Goal: Check status: Check status

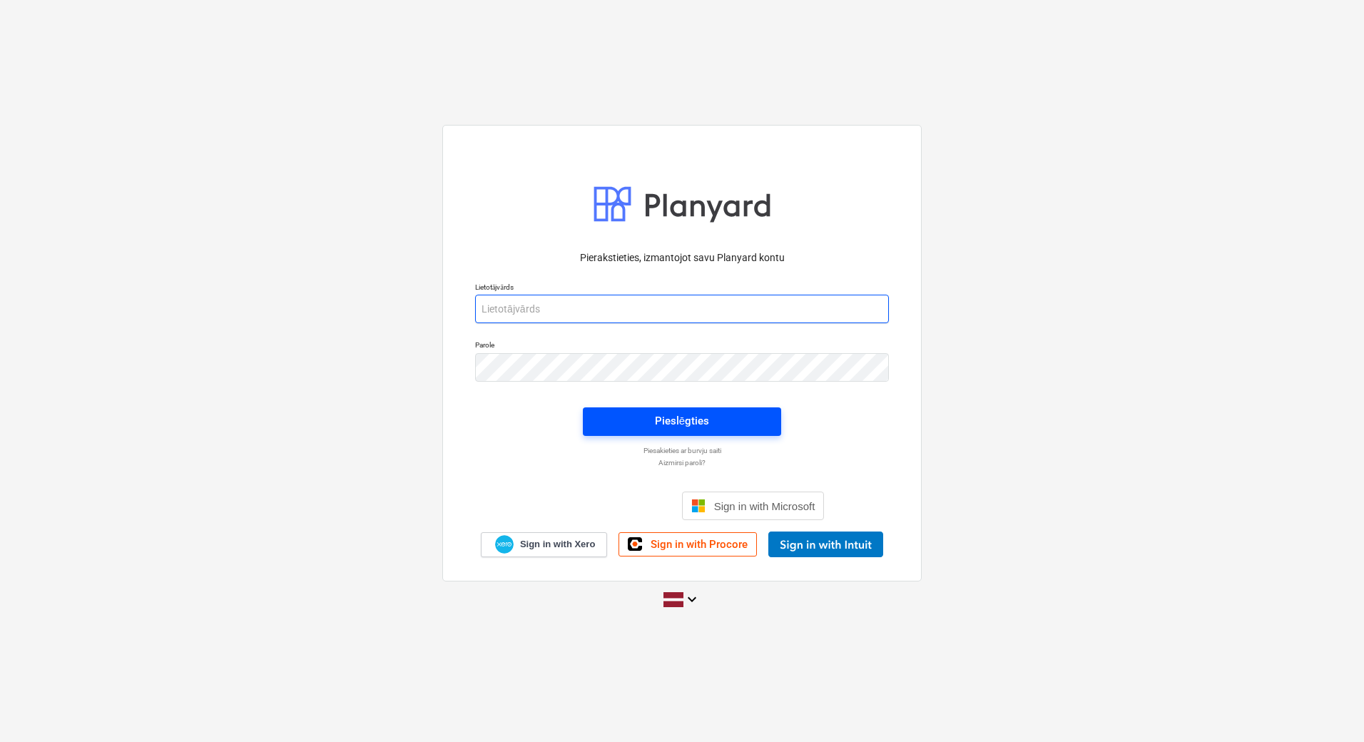
type input "[EMAIL_ADDRESS][PERSON_NAME][DOMAIN_NAME]"
click at [711, 420] on span "Pieslēgties" at bounding box center [682, 421] width 164 height 19
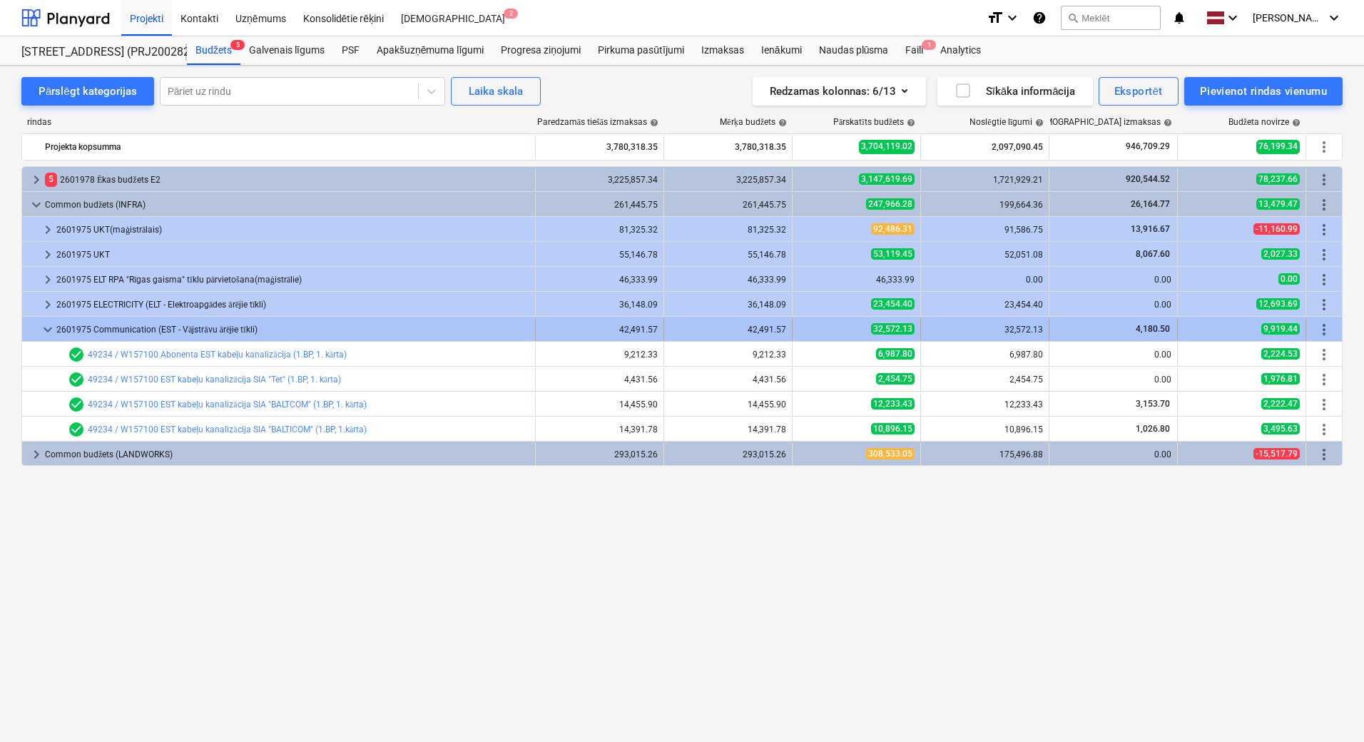
click at [39, 332] on div at bounding box center [33, 329] width 11 height 23
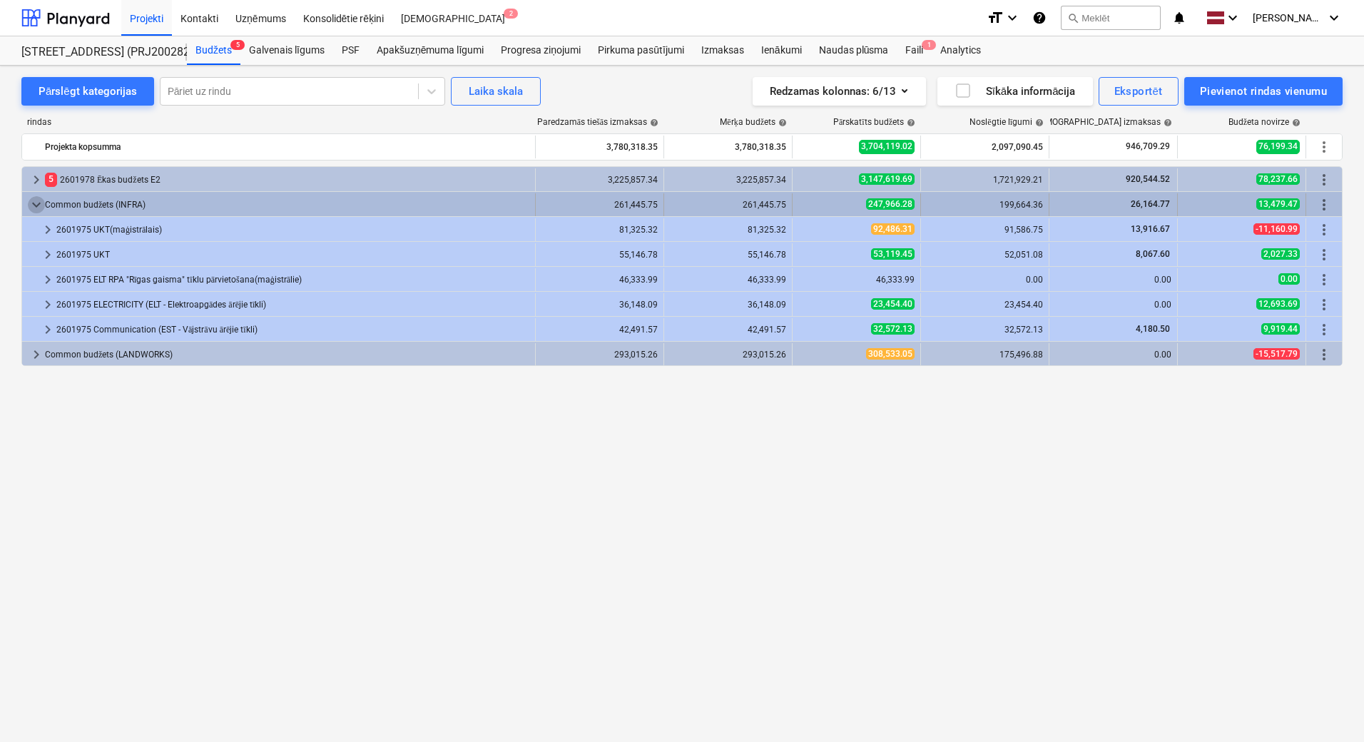
click at [33, 205] on span "keyboard_arrow_down" at bounding box center [36, 204] width 17 height 17
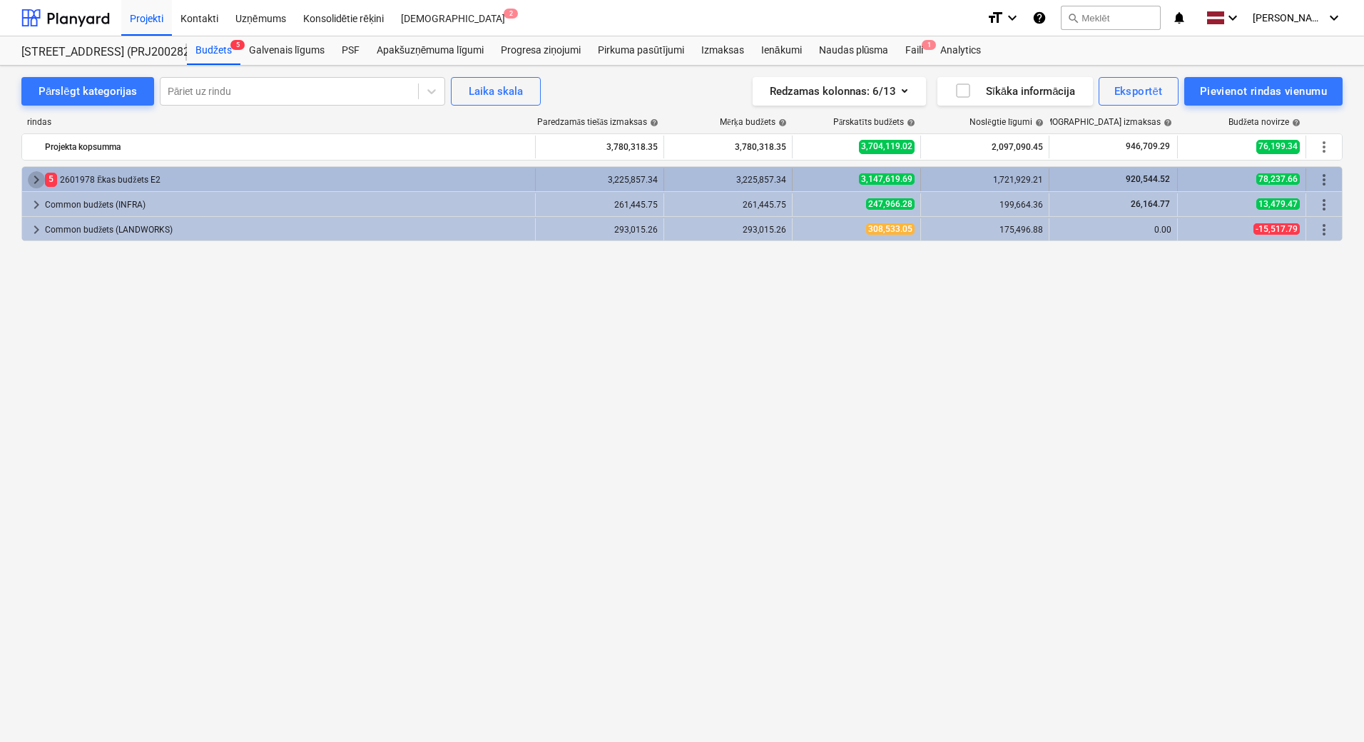
click at [36, 173] on span "keyboard_arrow_right" at bounding box center [36, 179] width 17 height 17
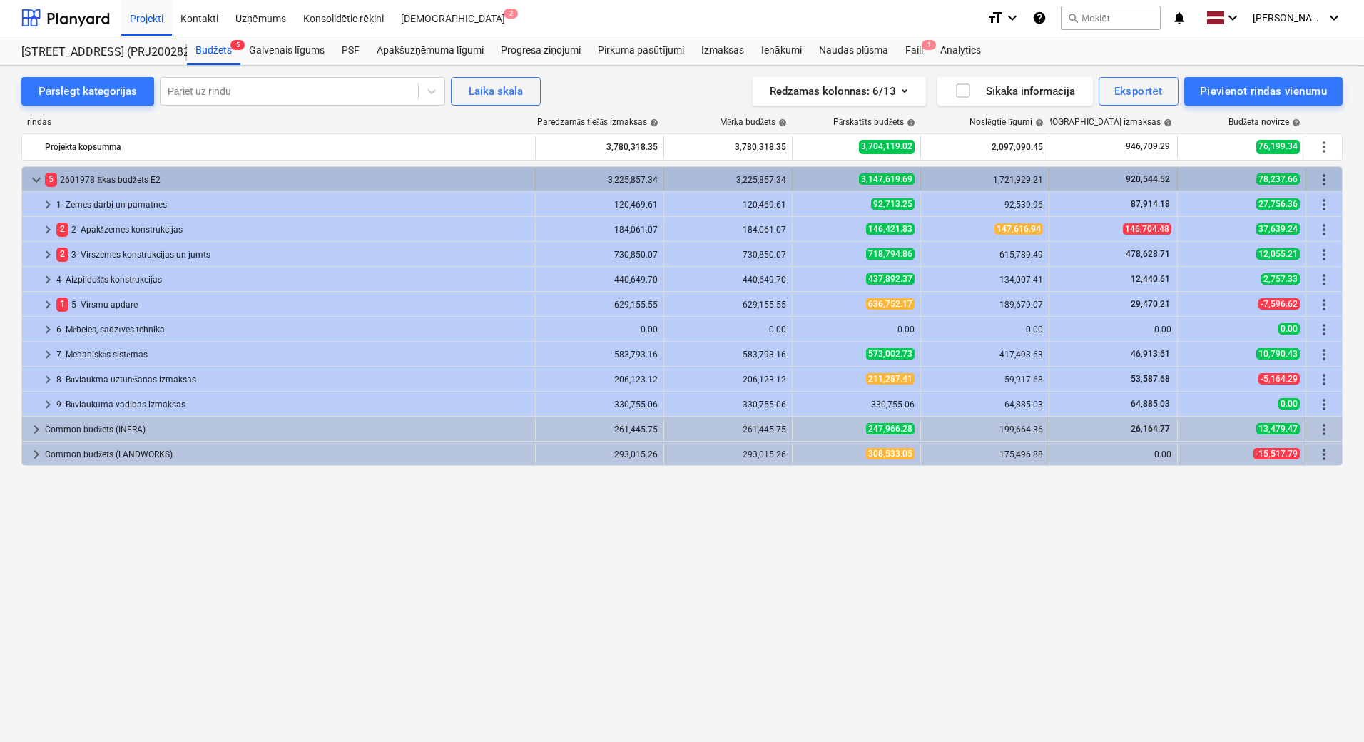
click at [39, 181] on span "keyboard_arrow_down" at bounding box center [36, 179] width 17 height 17
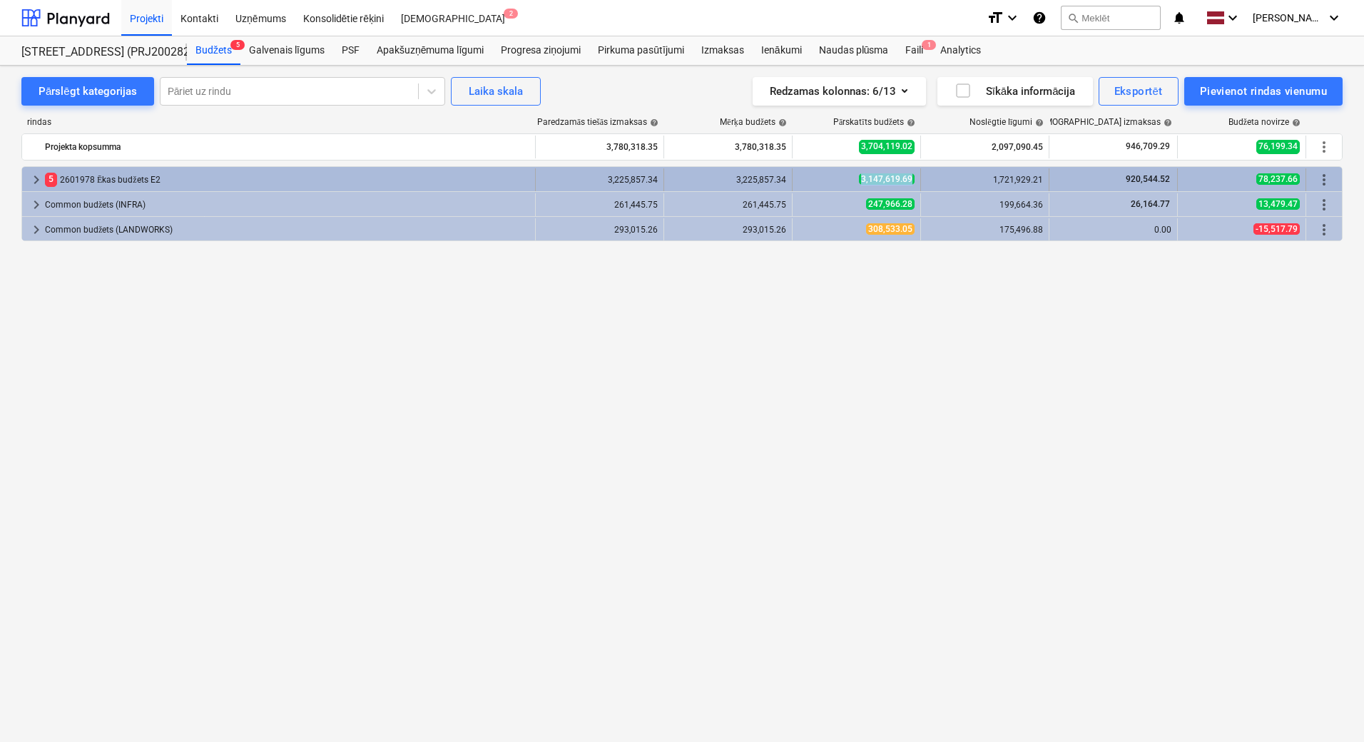
drag, startPoint x: 835, startPoint y: 177, endPoint x: 915, endPoint y: 171, distance: 80.1
click at [915, 171] on div "3,147,619.69" at bounding box center [857, 179] width 128 height 23
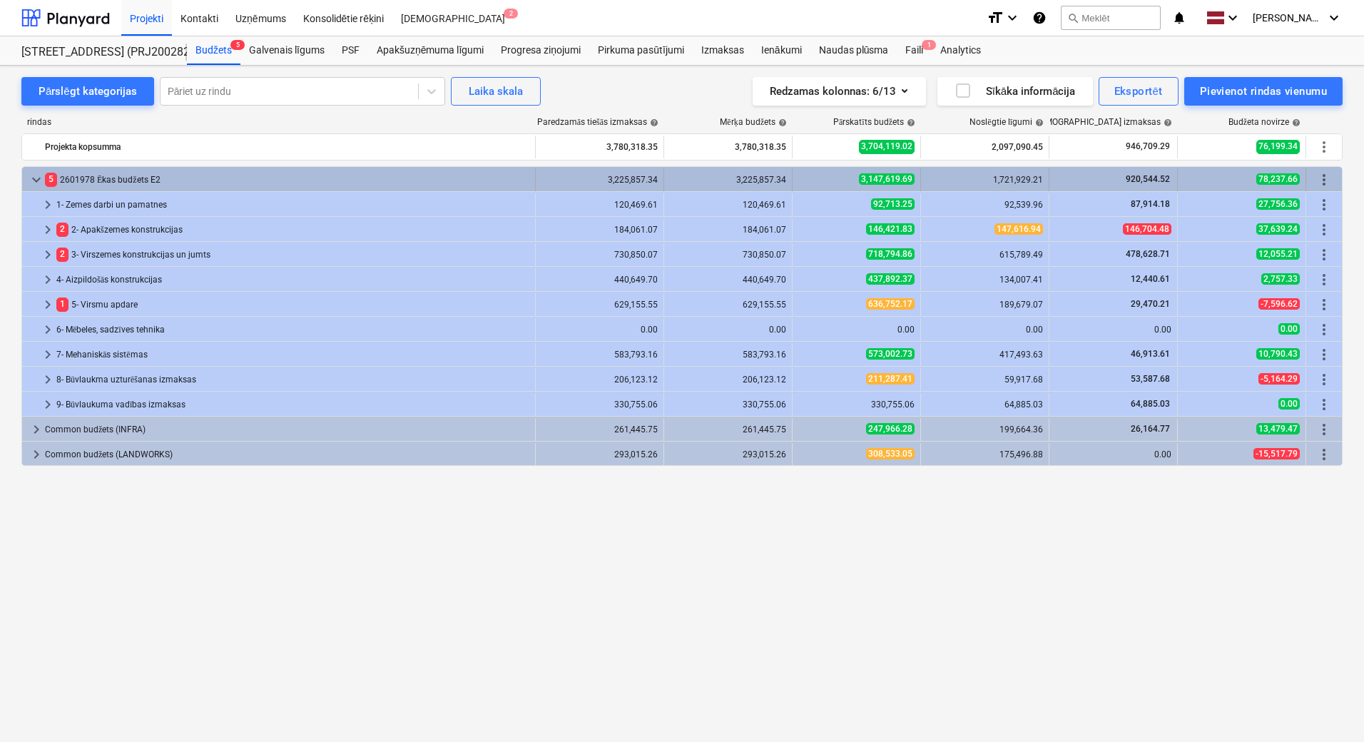
copy span "3,147,619.69"
drag, startPoint x: 859, startPoint y: 179, endPoint x: 913, endPoint y: 176, distance: 54.3
click at [913, 176] on div "3,147,619.69" at bounding box center [856, 179] width 116 height 12
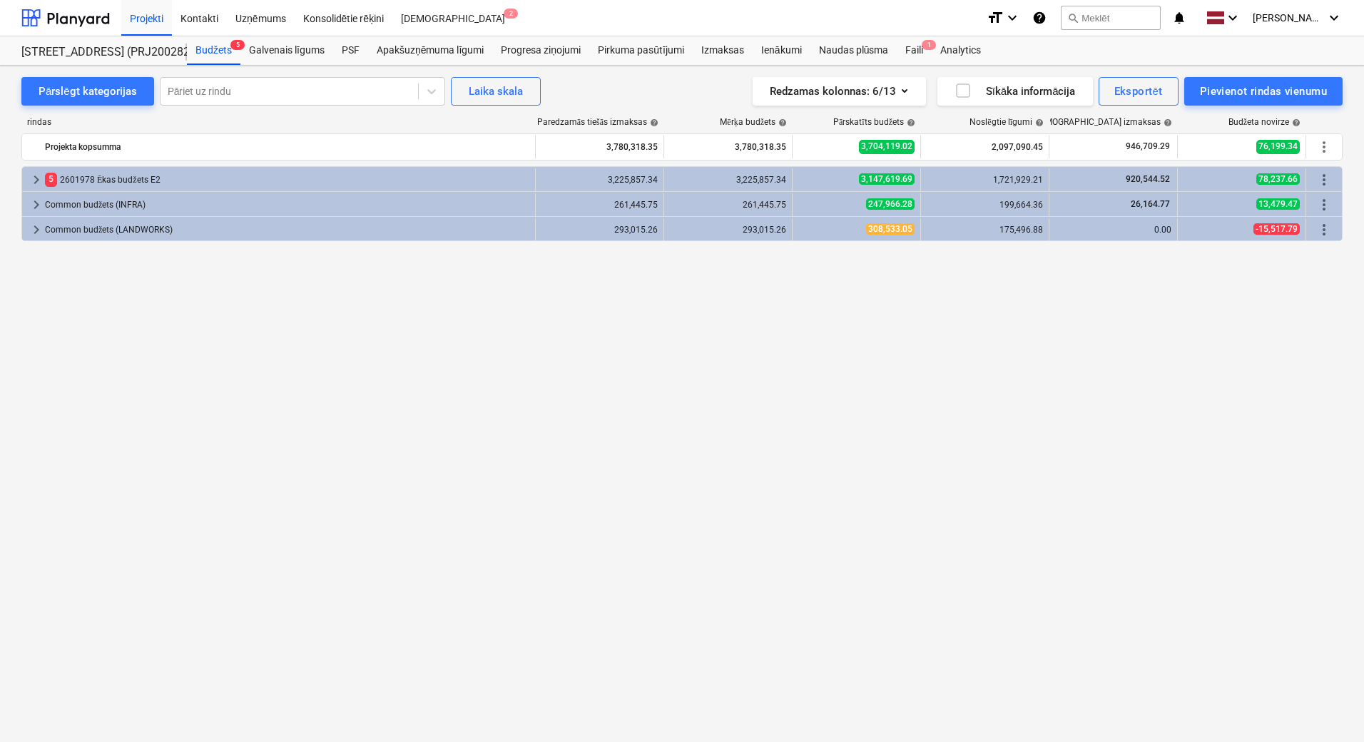
copy span "3,147,619.69"
